Goal: Task Accomplishment & Management: Manage account settings

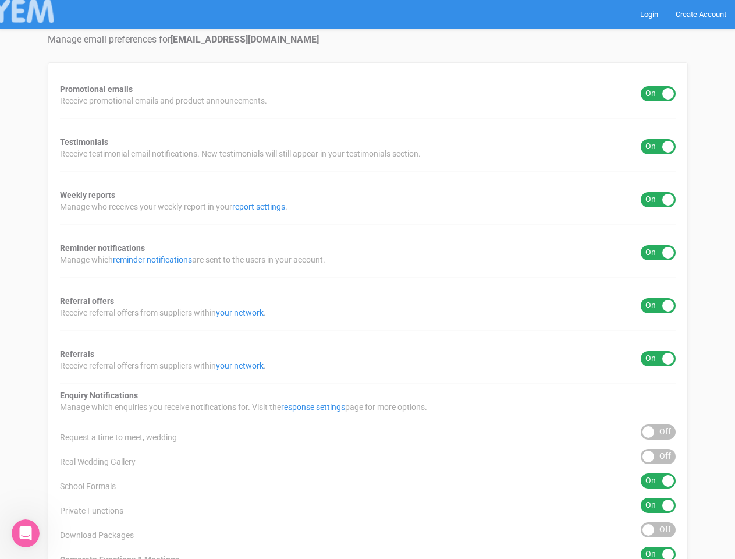
click at [367, 279] on div "Promotional emails ON OFF Receive promotional emails and product announcements.…" at bounding box center [368, 432] width 640 height 741
click at [658, 94] on div "ON OFF" at bounding box center [658, 93] width 35 height 15
click at [658, 147] on div "ON OFF" at bounding box center [658, 146] width 35 height 15
click at [658, 200] on div "ON OFF" at bounding box center [658, 199] width 35 height 15
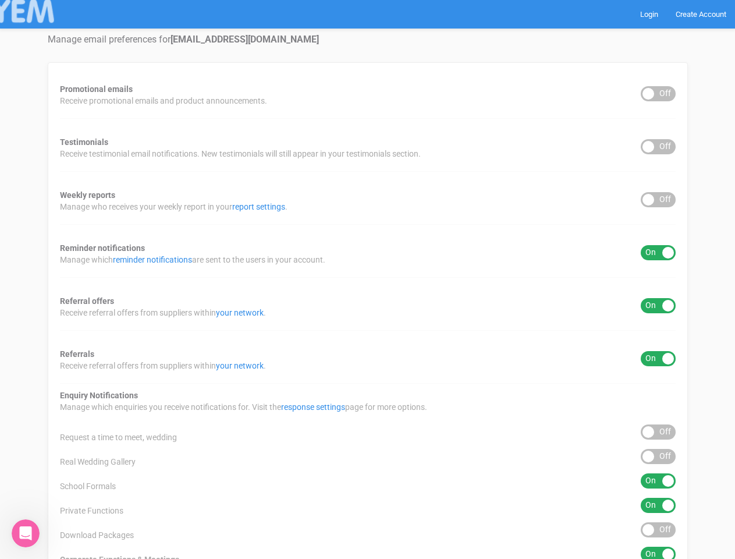
click at [658, 253] on div "ON OFF" at bounding box center [658, 252] width 35 height 15
click at [658, 306] on div "ON OFF" at bounding box center [658, 305] width 35 height 15
click at [658, 359] on div "ON OFF" at bounding box center [658, 358] width 35 height 15
click at [658, 432] on div "ON OFF" at bounding box center [658, 431] width 35 height 15
click at [658, 456] on div "ON OFF" at bounding box center [658, 456] width 35 height 15
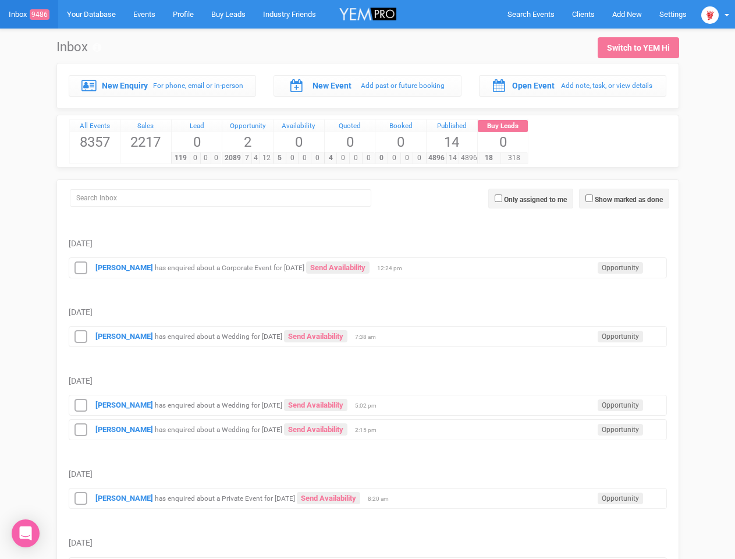
click at [367, 279] on td "[DATE]" at bounding box center [368, 300] width 598 height 44
click at [531, 14] on span "Search Events" at bounding box center [531, 14] width 47 height 9
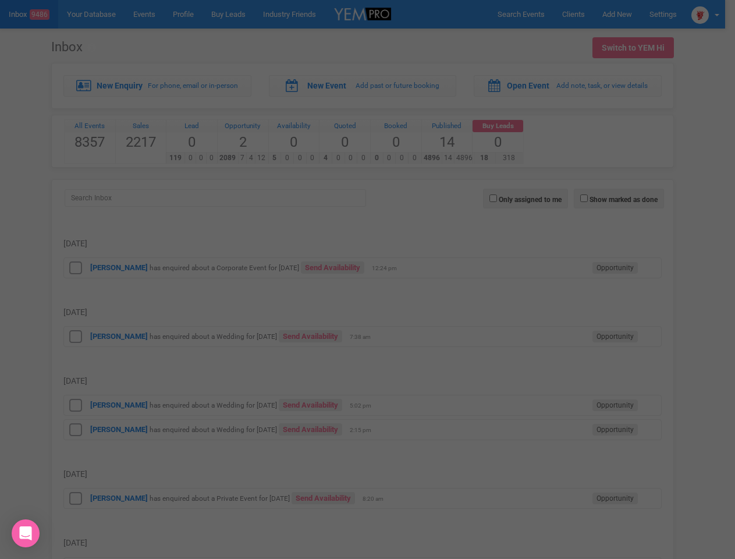
click at [531, 198] on div at bounding box center [362, 139] width 349 height 233
click at [81, 268] on div at bounding box center [367, 279] width 735 height 559
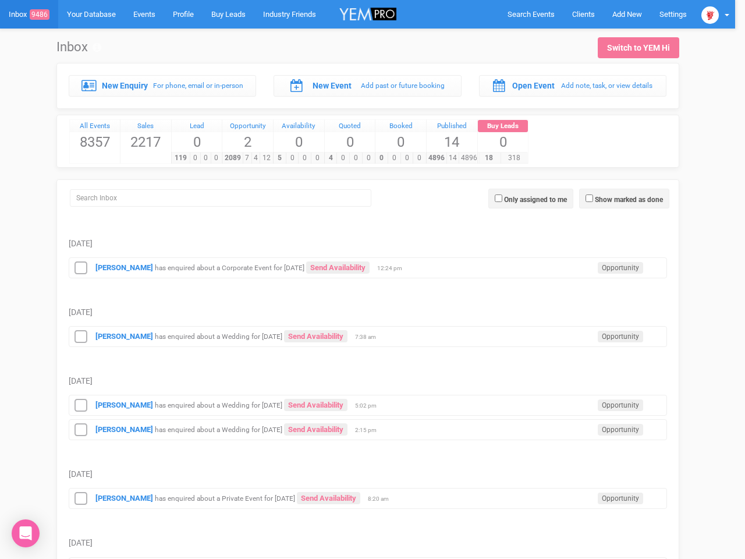
click at [81, 336] on div at bounding box center [372, 279] width 745 height 559
click at [368, 404] on div "[PERSON_NAME] has enquired about a Wedding for [DATE] Send Availability Opportu…" at bounding box center [368, 405] width 598 height 21
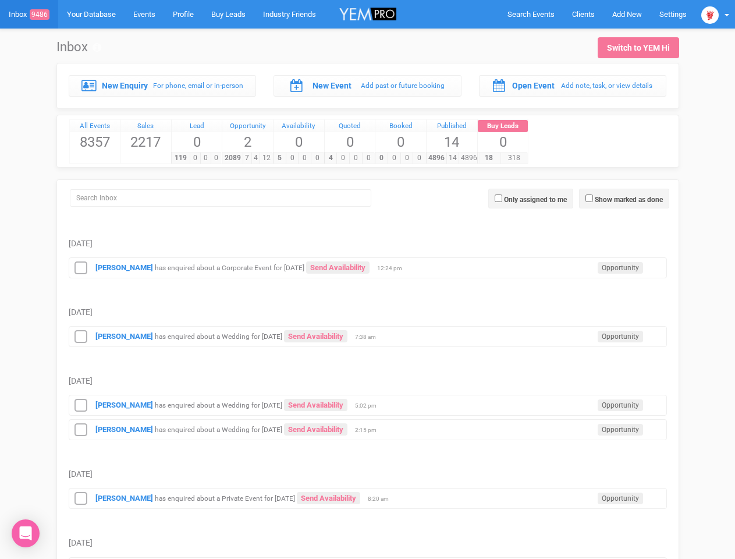
click at [367, 279] on td "[DATE]" at bounding box center [368, 300] width 598 height 44
click at [531, 14] on span "Search Events" at bounding box center [531, 14] width 47 height 9
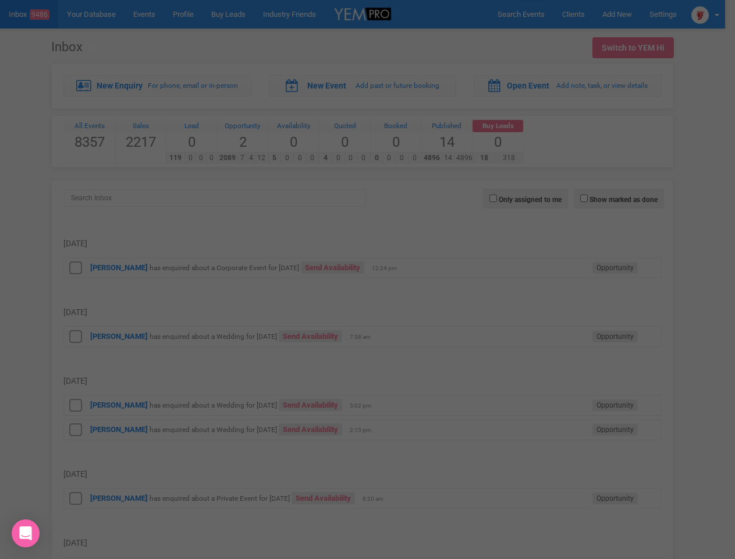
click at [627, 14] on div at bounding box center [367, 279] width 735 height 559
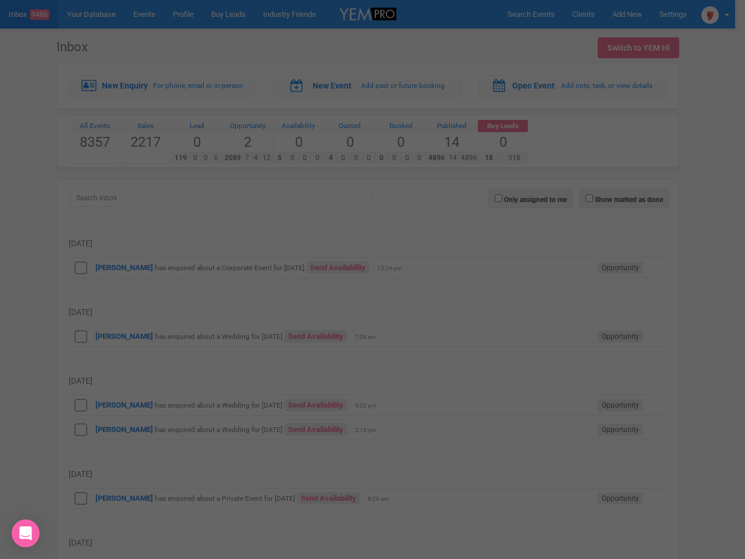
click at [715, 14] on div at bounding box center [372, 279] width 745 height 559
click at [624, 198] on div at bounding box center [372, 279] width 745 height 559
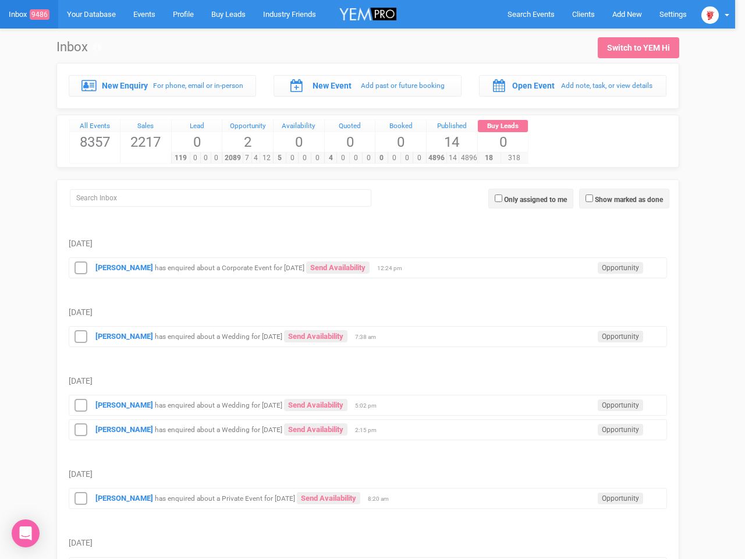
click at [531, 198] on label "Only assigned to me" at bounding box center [535, 199] width 63 height 10
click at [502, 198] on input "Only assigned to me" at bounding box center [499, 198] width 8 height 8
checkbox input "true"
click at [0, 0] on div "Processing..." at bounding box center [0, 0] width 0 height 0
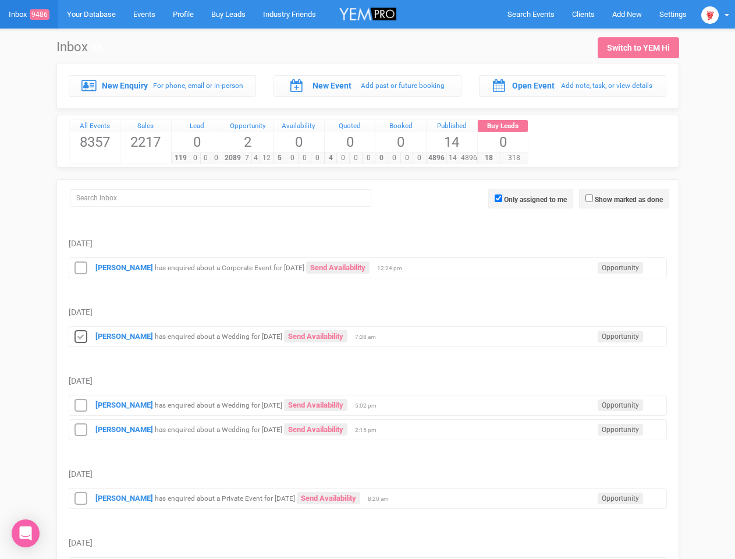
click at [81, 336] on icon at bounding box center [80, 336] width 17 height 15
